Goal: Information Seeking & Learning: Learn about a topic

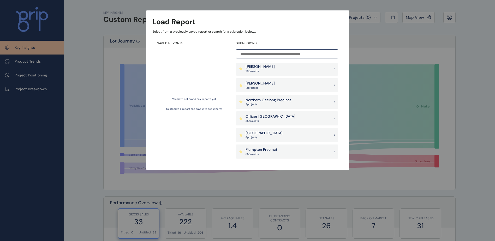
scroll to position [313, 0]
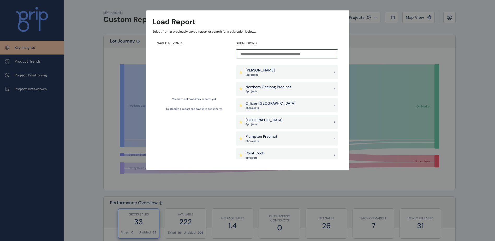
click at [272, 104] on p "Officer [GEOGRAPHIC_DATA]" at bounding box center [270, 103] width 50 height 5
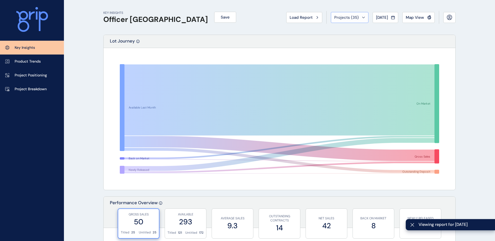
click at [352, 17] on span "Projects ( 35 )" at bounding box center [346, 17] width 25 height 5
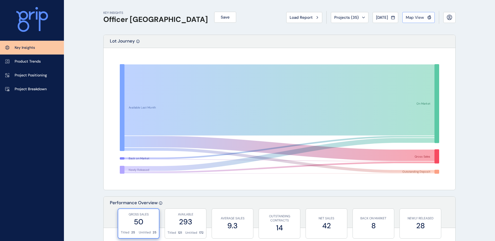
click at [407, 17] on span "Map View" at bounding box center [414, 17] width 18 height 5
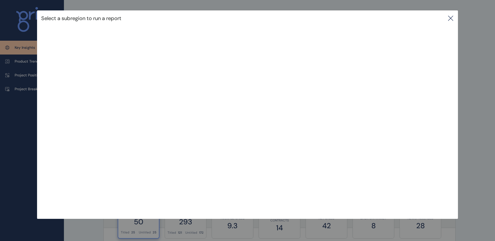
click at [451, 19] on icon at bounding box center [450, 18] width 5 height 5
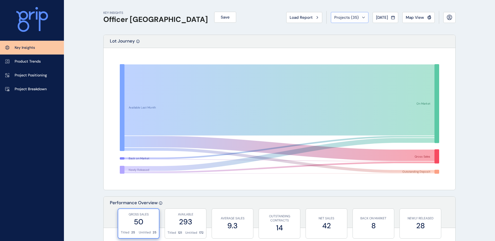
click at [344, 19] on span "Projects ( 35 )" at bounding box center [346, 17] width 25 height 5
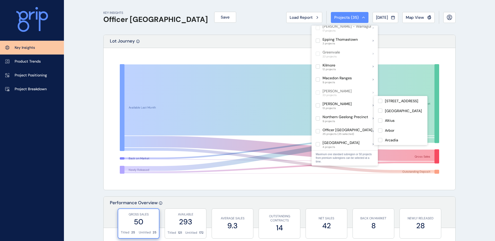
scroll to position [209, 0]
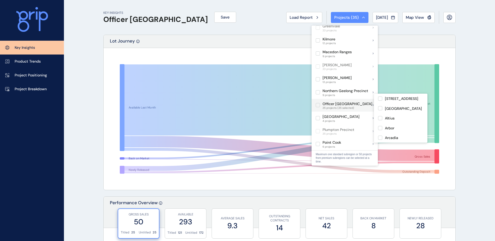
click at [317, 103] on label at bounding box center [317, 105] width 4 height 4
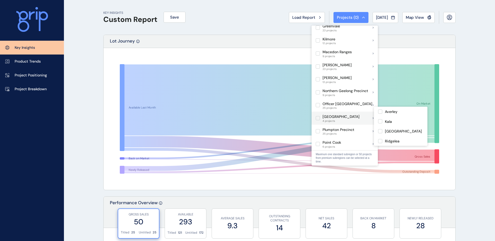
click at [318, 116] on label at bounding box center [317, 118] width 4 height 4
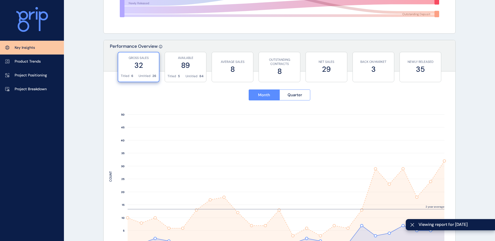
scroll to position [183, 0]
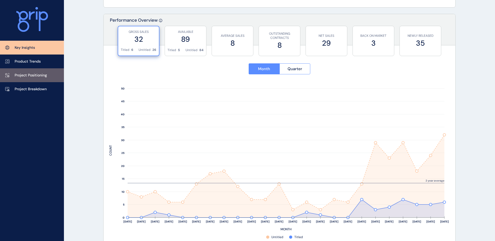
click at [31, 71] on link "Project Positioning" at bounding box center [32, 75] width 64 height 14
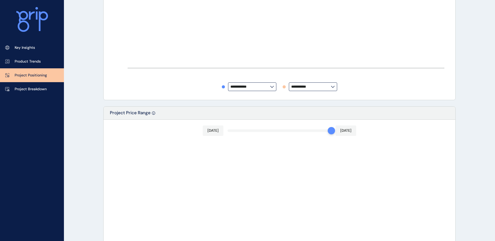
type input "********"
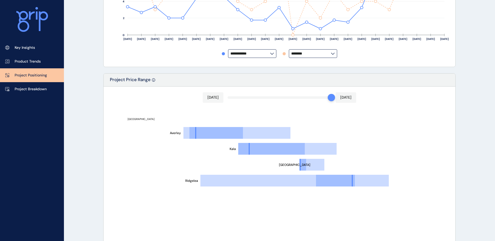
scroll to position [261, 0]
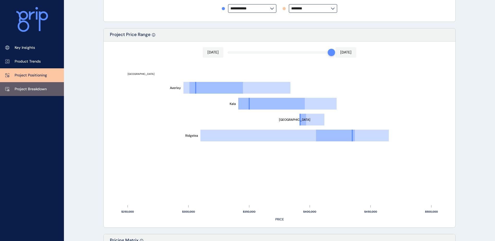
click at [41, 86] on link "Project Breakdown" at bounding box center [32, 89] width 64 height 14
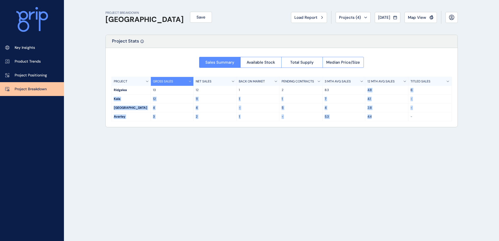
drag, startPoint x: 377, startPoint y: 120, endPoint x: 366, endPoint y: 91, distance: 31.5
click at [366, 91] on div "PROJECT GROSS SALES NET SALES BACK ON MARKET PENDING CONTRACTS 3 MTH AVG SALES …" at bounding box center [281, 99] width 340 height 45
drag, startPoint x: 366, startPoint y: 91, endPoint x: 388, endPoint y: 129, distance: 44.6
click at [388, 129] on div "PROJECT BREAKDOWN Pakenham East Save Load Report Projects ( 4 ) [DATE] 2025 < >…" at bounding box center [281, 120] width 365 height 241
click at [269, 66] on button "Available Stock" at bounding box center [260, 62] width 41 height 11
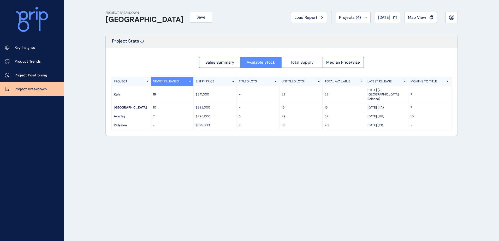
click at [304, 63] on span "Total Supply" at bounding box center [301, 62] width 23 height 5
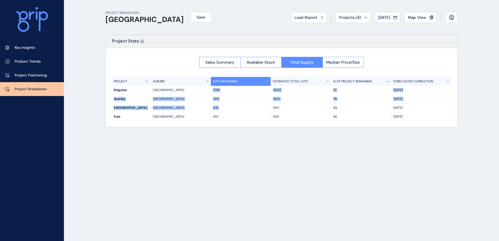
drag, startPoint x: 222, startPoint y: 107, endPoint x: 214, endPoint y: 90, distance: 19.8
click at [214, 90] on div "PROJECT SUBURB LOTS REMAINING ESTIMATED TOTAL LOTS % OF PROJECT REMAINING FOREC…" at bounding box center [281, 99] width 340 height 45
drag, startPoint x: 214, startPoint y: 90, endPoint x: 236, endPoint y: 113, distance: 32.1
click at [236, 113] on div "432" at bounding box center [241, 116] width 60 height 9
click at [223, 65] on button "Sales Summary" at bounding box center [219, 62] width 41 height 11
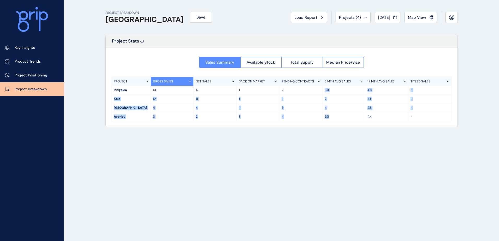
drag, startPoint x: 336, startPoint y: 116, endPoint x: 321, endPoint y: 91, distance: 29.6
click at [321, 91] on div "PROJECT GROSS SALES NET SALES BACK ON MARKET PENDING CONTRACTS 3 MTH AVG SALES …" at bounding box center [281, 99] width 340 height 45
drag, startPoint x: 321, startPoint y: 91, endPoint x: 327, endPoint y: 124, distance: 33.9
click at [327, 124] on div "Sales Summary Available Stock Total Supply Median Price/Size PROJECT GROSS SALE…" at bounding box center [281, 87] width 351 height 79
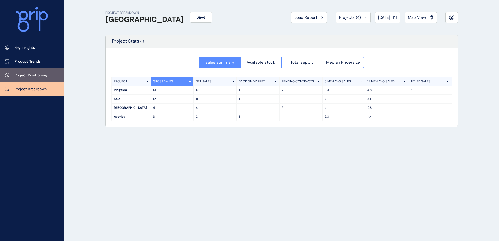
click at [26, 75] on p "Project Positioning" at bounding box center [31, 75] width 32 height 5
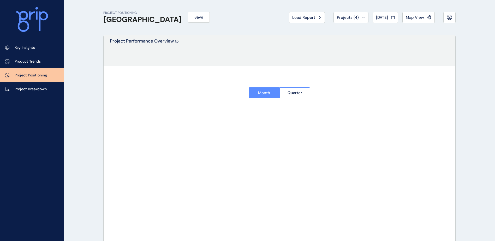
type input "********"
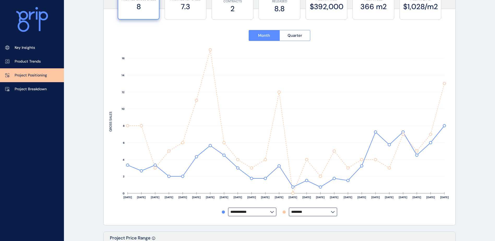
scroll to position [78, 0]
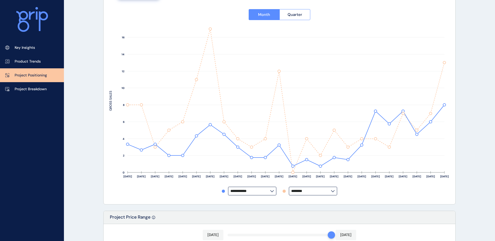
click at [321, 193] on input "********" at bounding box center [311, 191] width 40 height 4
click at [302, 161] on div "Kala" at bounding box center [312, 160] width 47 height 10
type input "****"
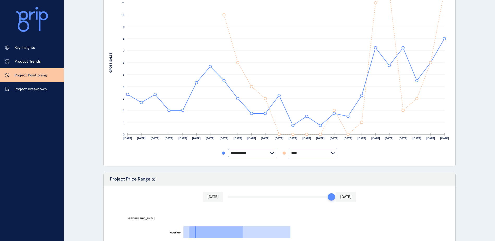
scroll to position [104, 0]
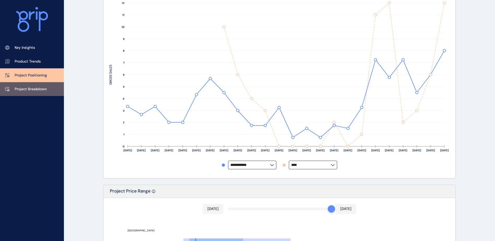
click at [42, 89] on p "Project Breakdown" at bounding box center [31, 89] width 32 height 5
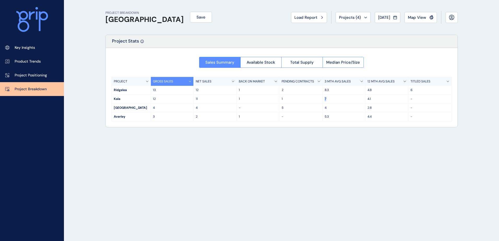
drag, startPoint x: 329, startPoint y: 99, endPoint x: 323, endPoint y: 99, distance: 6.3
click at [323, 99] on div "7" at bounding box center [343, 99] width 43 height 9
drag, startPoint x: 323, startPoint y: 99, endPoint x: 333, endPoint y: 101, distance: 10.6
click at [333, 101] on p "7" at bounding box center [343, 99] width 39 height 4
drag, startPoint x: 168, startPoint y: 99, endPoint x: 149, endPoint y: 98, distance: 18.8
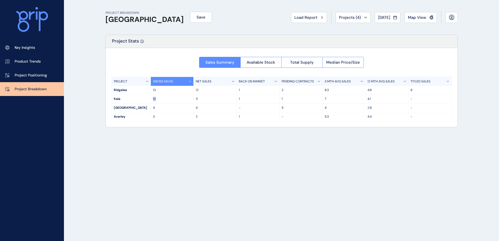
click at [149, 98] on div "Kala 12 11 1 1 7 4.1 -" at bounding box center [281, 99] width 339 height 9
drag, startPoint x: 149, startPoint y: 98, endPoint x: 177, endPoint y: 112, distance: 31.5
click at [177, 112] on div "Maple Grove 4 4 - 5 4 2.8 -" at bounding box center [281, 108] width 339 height 9
click at [252, 65] on button "Available Stock" at bounding box center [260, 62] width 41 height 11
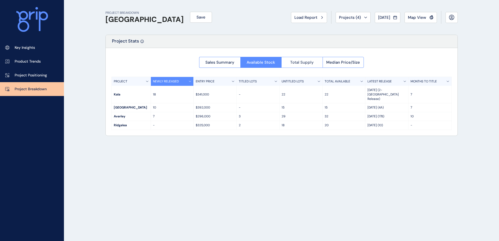
click at [306, 60] on span "Total Supply" at bounding box center [301, 62] width 23 height 5
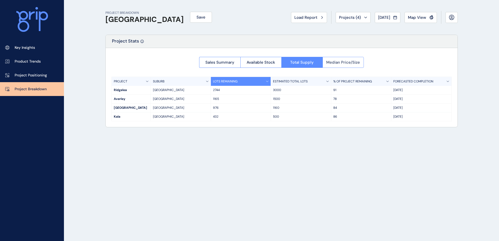
click at [353, 62] on span "Median Price/Size" at bounding box center [343, 62] width 34 height 5
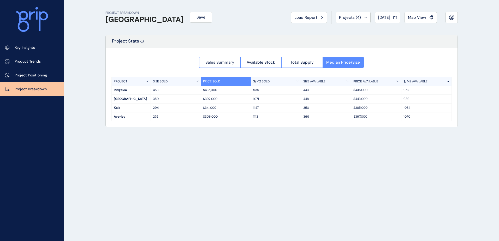
click at [226, 63] on span "Sales Summary" at bounding box center [219, 62] width 29 height 5
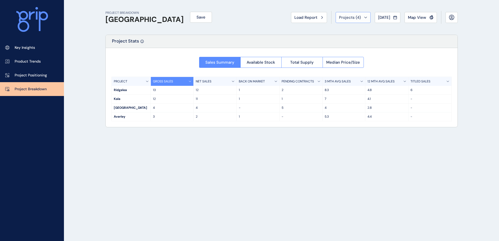
click at [352, 19] on span "Projects ( 4 )" at bounding box center [350, 17] width 22 height 5
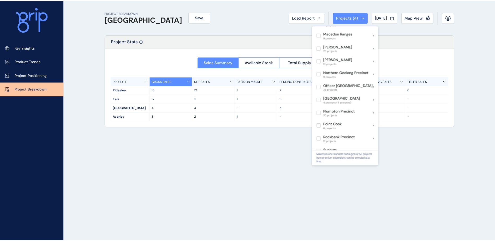
scroll to position [235, 0]
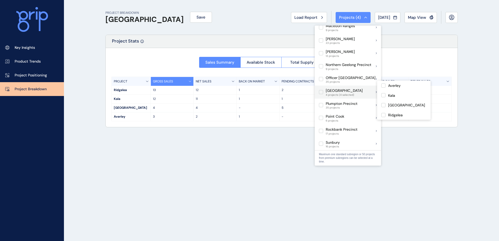
click at [320, 90] on label at bounding box center [321, 92] width 4 height 4
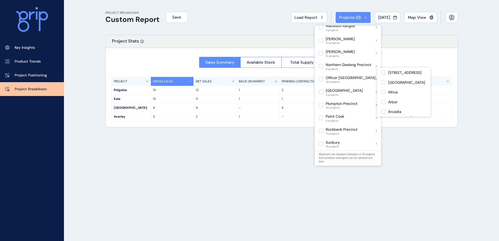
click at [320, 77] on label at bounding box center [321, 79] width 4 height 4
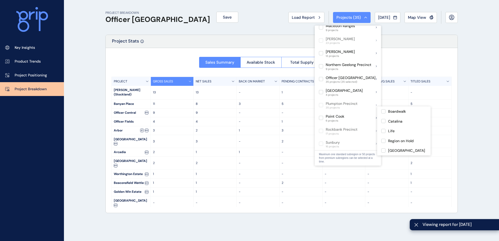
click at [469, 120] on div "PROJECT BREAKDOWN Officer [PERSON_NAME] Save Load Report Projects ( 35 ) [DATE]…" at bounding box center [249, 120] width 499 height 241
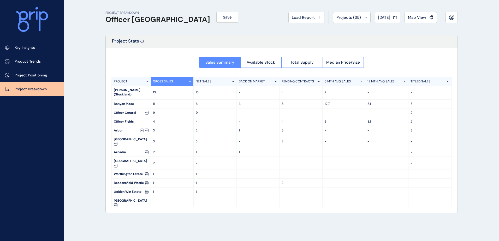
drag, startPoint x: 144, startPoint y: 108, endPoint x: 149, endPoint y: 109, distance: 4.7
drag, startPoint x: 416, startPoint y: 109, endPoint x: 152, endPoint y: 106, distance: 263.9
click at [152, 108] on div "Officer Central 9 9 - - - - 9" at bounding box center [281, 112] width 339 height 9
click at [336, 111] on p "-" at bounding box center [343, 113] width 39 height 4
click at [28, 78] on p "Project Positioning" at bounding box center [31, 75] width 32 height 5
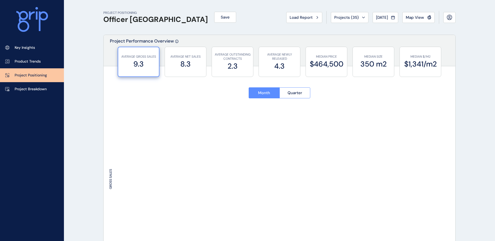
type input "**********"
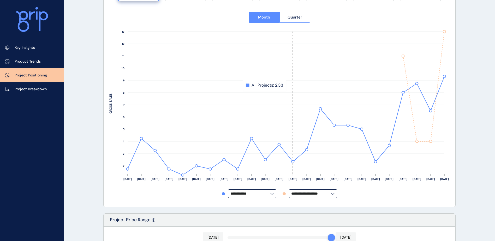
scroll to position [78, 0]
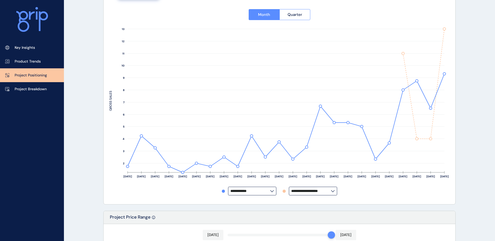
click at [318, 191] on input "**********" at bounding box center [311, 191] width 40 height 4
click at [306, 144] on p "Officer Central" at bounding box center [305, 142] width 25 height 5
type input "**********"
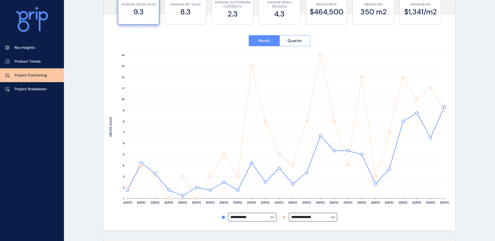
scroll to position [26, 0]
